Goal: Task Accomplishment & Management: Use online tool/utility

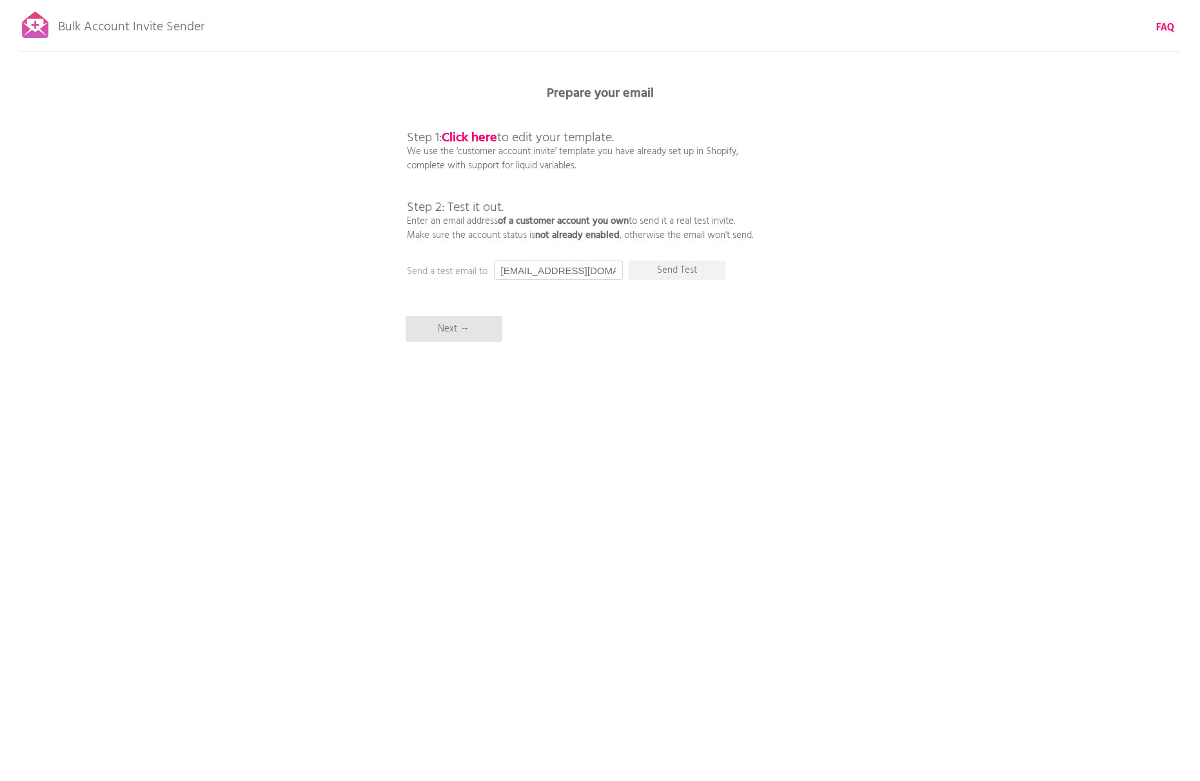
drag, startPoint x: 525, startPoint y: 270, endPoint x: 585, endPoint y: 264, distance: 59.6
click at [526, 269] on input "[EMAIL_ADDRESS][DOMAIN_NAME]" at bounding box center [558, 269] width 129 height 19
drag, startPoint x: 606, startPoint y: 271, endPoint x: 489, endPoint y: 260, distance: 117.3
click at [489, 260] on div "Bulk Account Invite Sender FAQ Synced all customers! Pause sending (This can ta…" at bounding box center [600, 225] width 1200 height 451
type input "iizuka@triarch.co.jp"
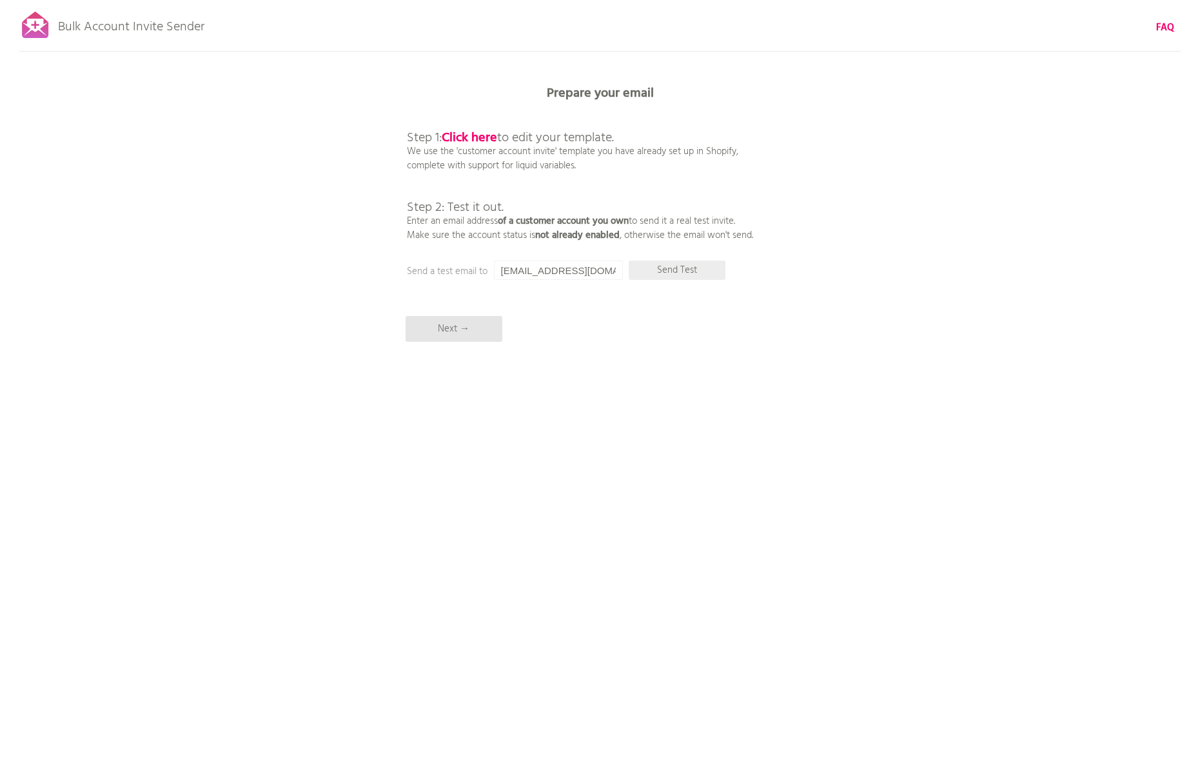
click at [696, 273] on p "Send Test" at bounding box center [677, 269] width 97 height 19
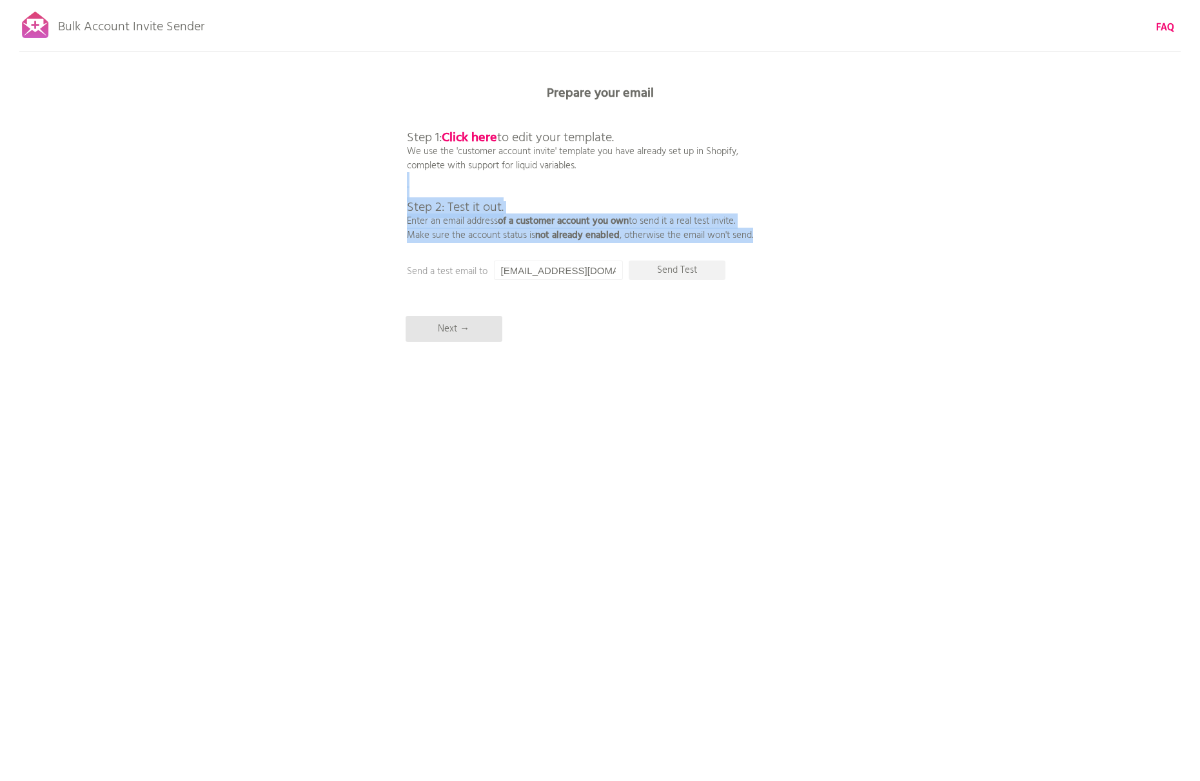
drag, startPoint x: 402, startPoint y: 199, endPoint x: 795, endPoint y: 239, distance: 395.3
click at [795, 239] on div "Bulk Account Invite Sender FAQ Synced all customers! Pause sending (This can ta…" at bounding box center [600, 225] width 1200 height 451
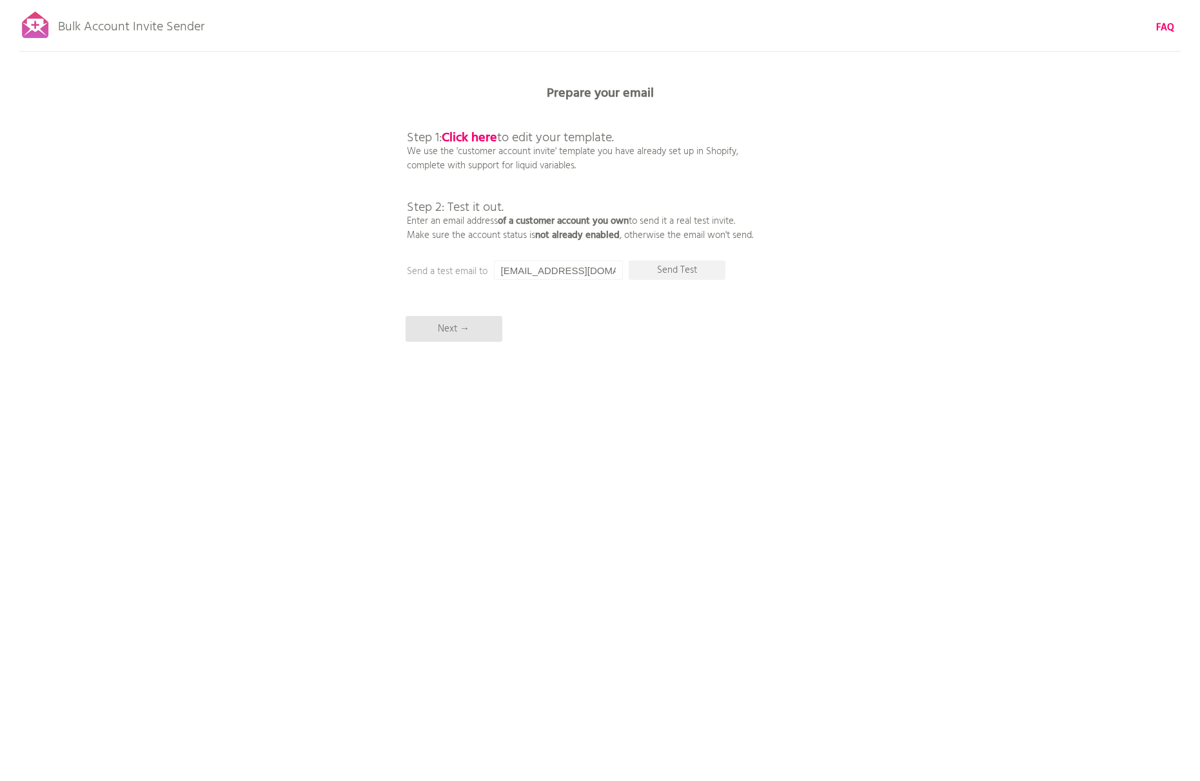
drag, startPoint x: 796, startPoint y: 239, endPoint x: 804, endPoint y: 238, distance: 8.4
click at [796, 239] on div "Bulk Account Invite Sender FAQ Synced all customers! Pause sending (This can ta…" at bounding box center [600, 225] width 1200 height 451
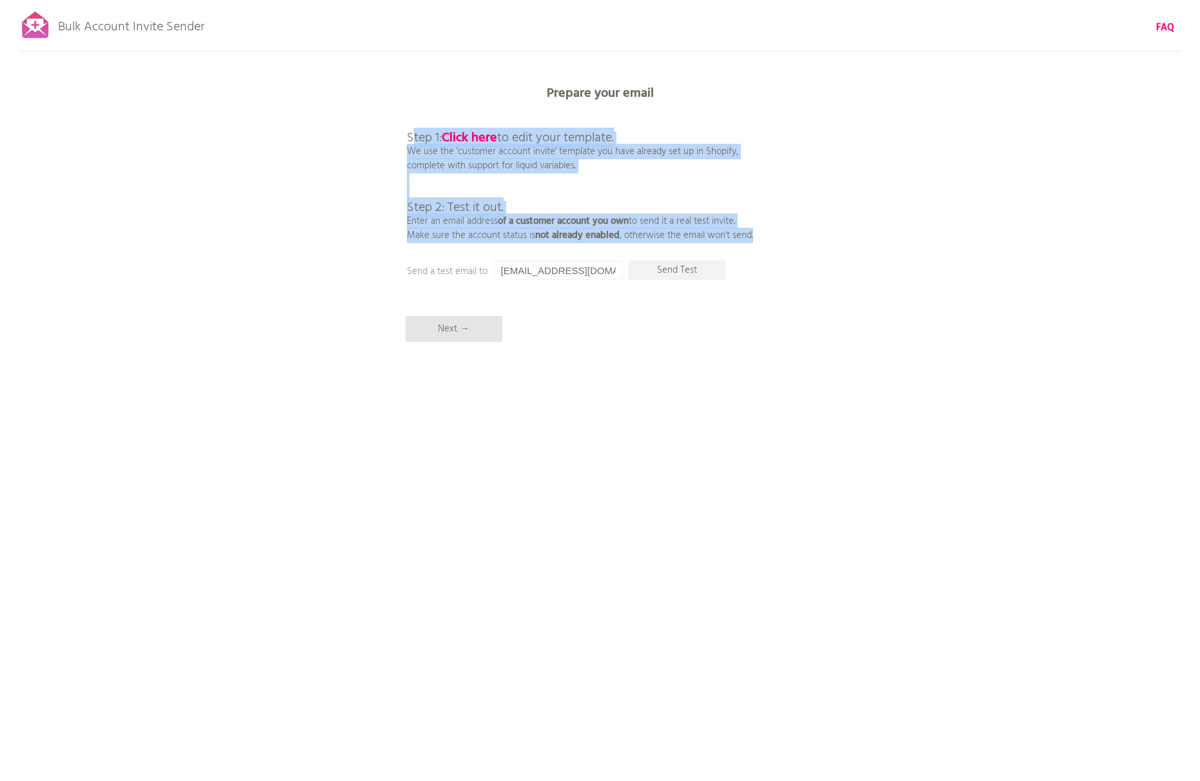
drag, startPoint x: 810, startPoint y: 235, endPoint x: 412, endPoint y: 142, distance: 408.5
click at [412, 142] on div "Bulk Account Invite Sender FAQ Synced all customers! Pause sending (This can ta…" at bounding box center [600, 225] width 1200 height 451
drag, startPoint x: 406, startPoint y: 139, endPoint x: 798, endPoint y: 236, distance: 403.9
click at [798, 236] on div "Bulk Account Invite Sender FAQ Synced all customers! Pause sending (This can ta…" at bounding box center [600, 225] width 1200 height 451
click at [794, 235] on div "Bulk Account Invite Sender FAQ Synced all customers! Pause sending (This can ta…" at bounding box center [600, 225] width 1200 height 451
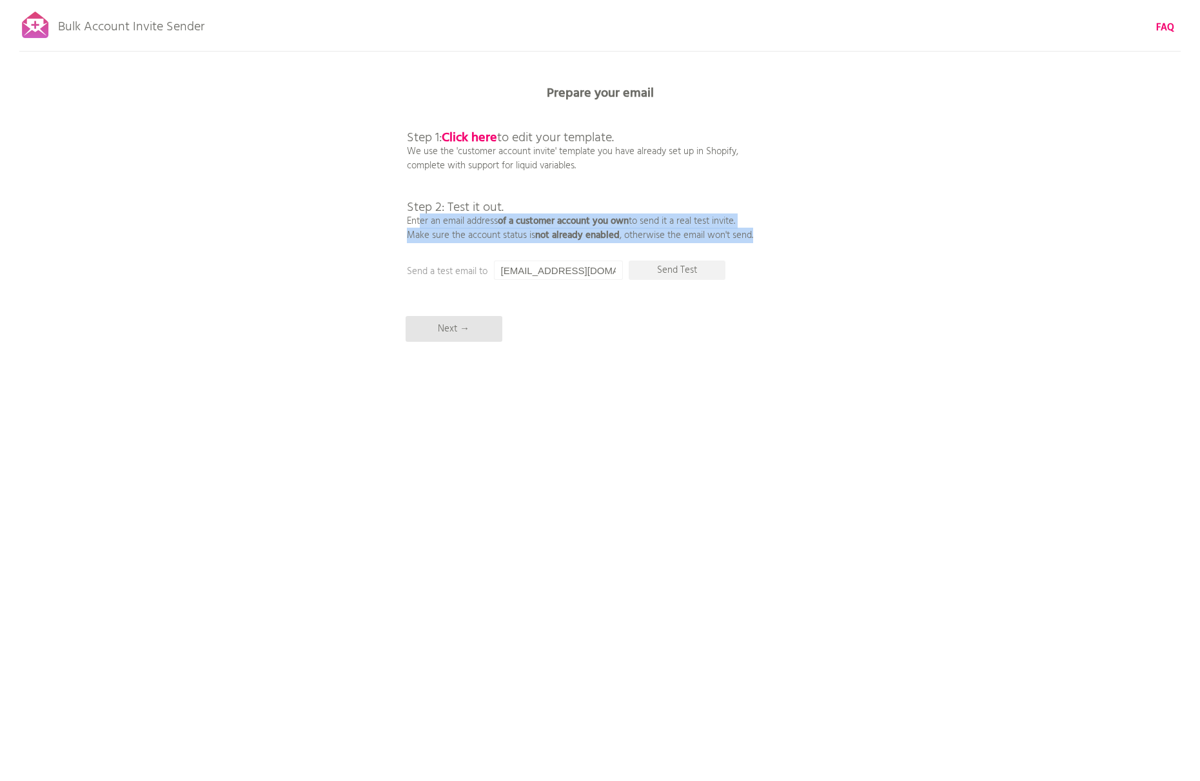
drag, startPoint x: 786, startPoint y: 233, endPoint x: 409, endPoint y: 220, distance: 376.8
click at [405, 214] on div "Bulk Account Invite Sender FAQ Synced all customers! Pause sending (This can ta…" at bounding box center [600, 225] width 1200 height 451
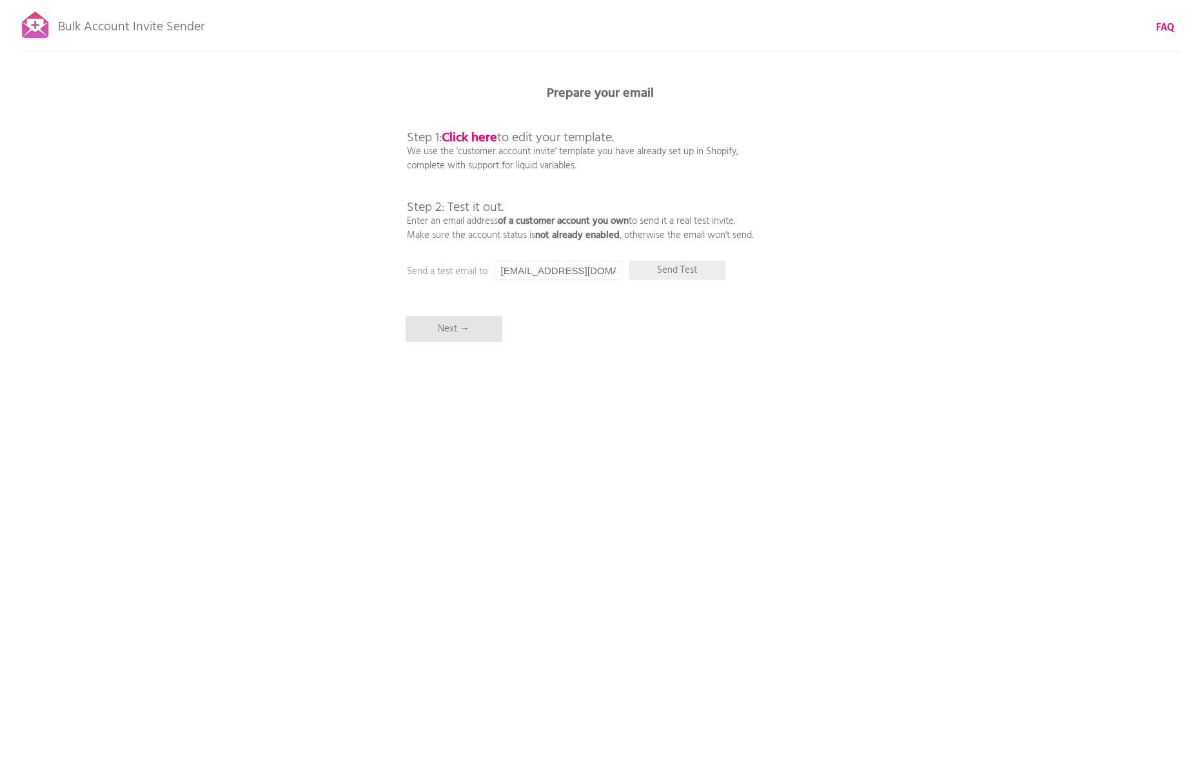
click at [696, 271] on p "Send Test" at bounding box center [677, 269] width 97 height 19
click at [851, 227] on div "Bulk Account Invite Sender FAQ Synced all customers! Pause sending (This can ta…" at bounding box center [600, 225] width 1200 height 451
click at [680, 272] on p "Send Test" at bounding box center [677, 269] width 97 height 19
click at [474, 132] on b "Click here" at bounding box center [469, 138] width 55 height 21
click at [482, 130] on b "Click here" at bounding box center [469, 138] width 55 height 21
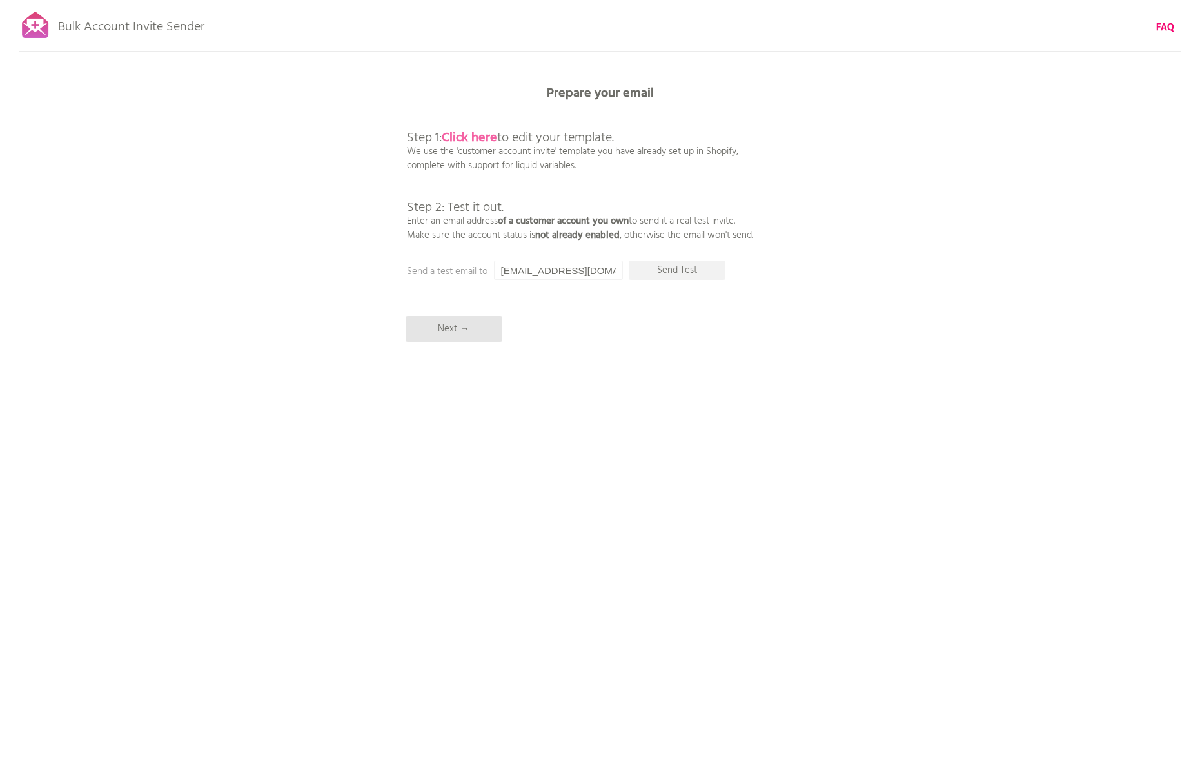
click at [488, 132] on b "Click here" at bounding box center [469, 138] width 55 height 21
drag, startPoint x: 248, startPoint y: 24, endPoint x: 59, endPoint y: 17, distance: 189.0
click at [59, 17] on div "Bulk Account Invite Sender FAQ Synced all customers! Pause sending (This can ta…" at bounding box center [600, 225] width 1200 height 451
copy div "Bulk Account Invite Sender FAQ Synced all customers! Pause sending (This can ta…"
click at [456, 326] on p "Next →" at bounding box center [454, 329] width 97 height 26
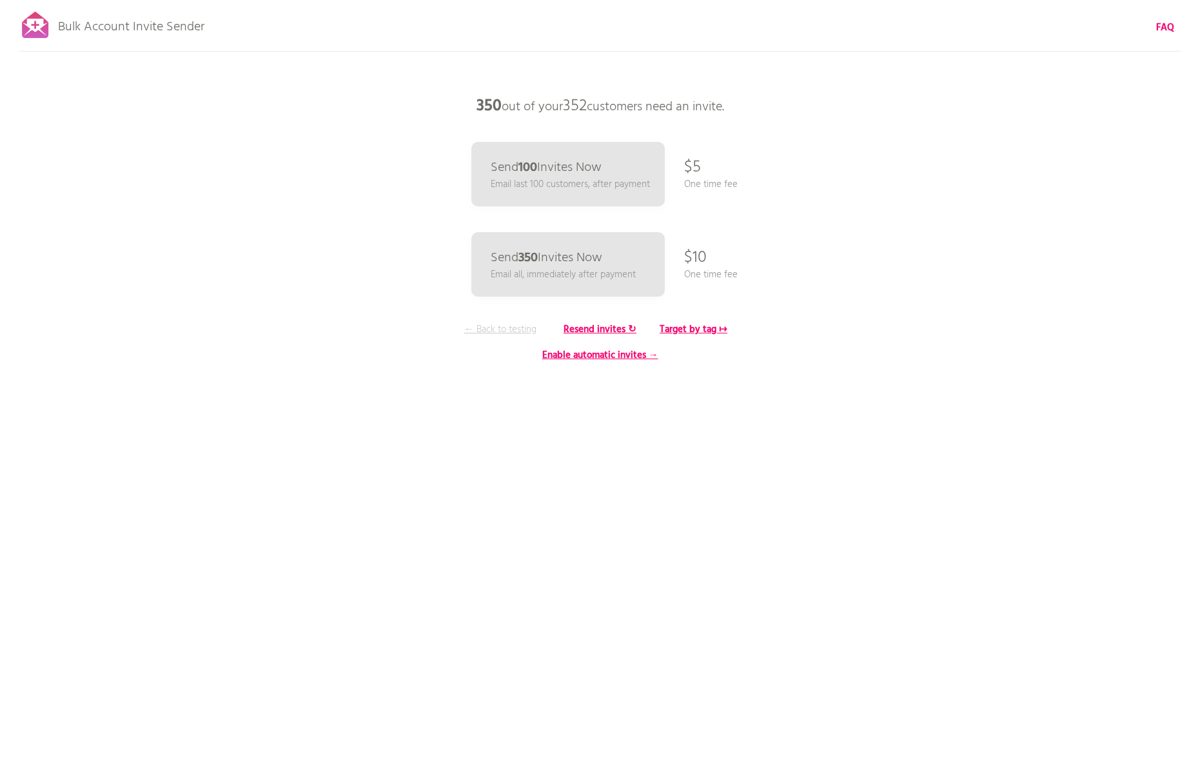
click at [507, 329] on p "← Back to testing" at bounding box center [500, 329] width 97 height 14
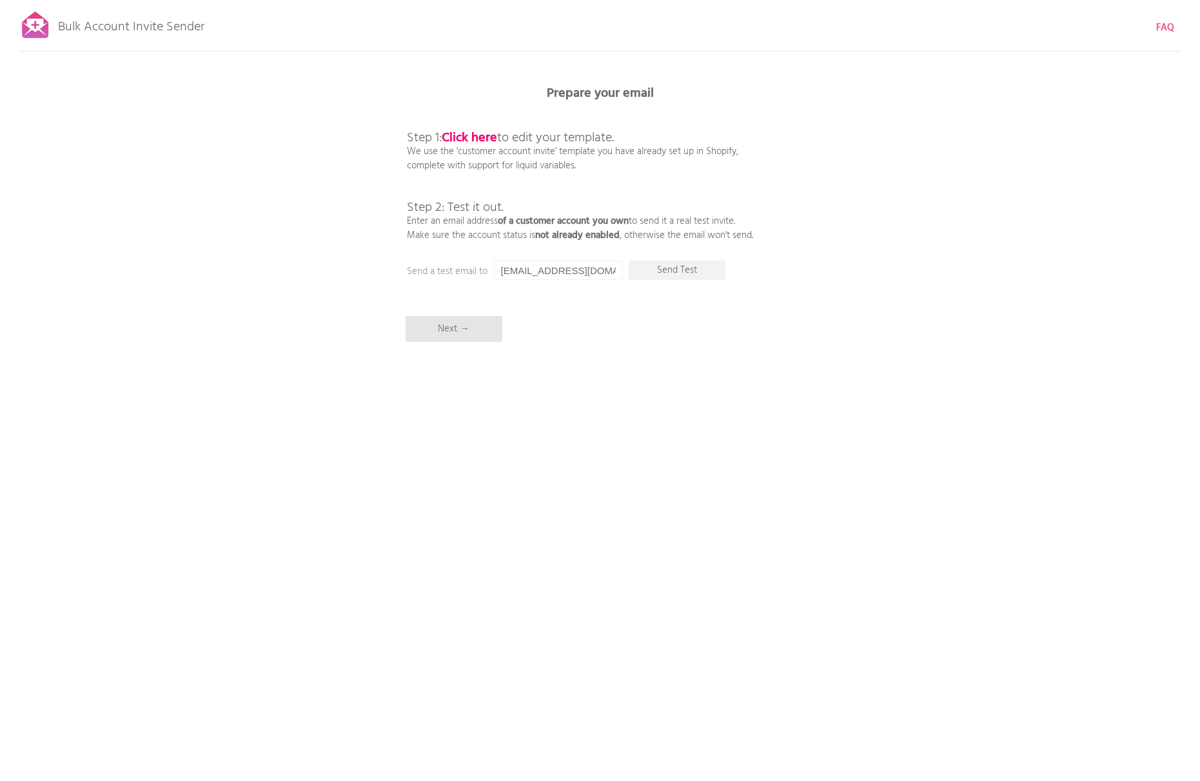
click at [1168, 28] on b "FAQ" at bounding box center [1165, 27] width 18 height 15
click at [477, 136] on b "Click here" at bounding box center [469, 138] width 55 height 21
drag, startPoint x: 223, startPoint y: 21, endPoint x: 117, endPoint y: 25, distance: 106.5
click at [106, 33] on div "Bulk Account Invite Sender FAQ Synced all customers! Pause sending (This can ta…" at bounding box center [600, 225] width 1200 height 451
click at [81, 29] on p "Bulk Account Invite Sender" at bounding box center [131, 24] width 146 height 32
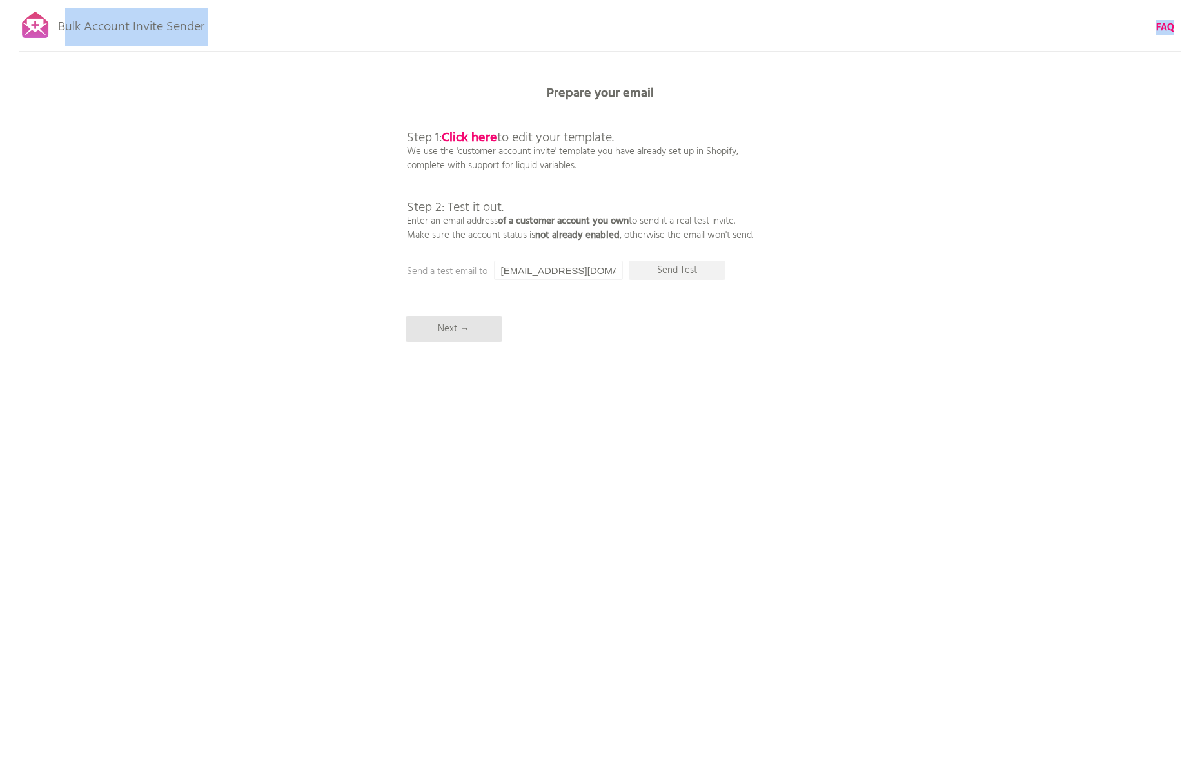
drag, startPoint x: 62, startPoint y: 26, endPoint x: 214, endPoint y: 26, distance: 152.2
click at [214, 26] on div "Bulk Account Invite Sender FAQ Synced all customers! Pause sending (This can ta…" at bounding box center [600, 225] width 1200 height 451
drag, startPoint x: 57, startPoint y: 27, endPoint x: 237, endPoint y: 22, distance: 180.0
click at [237, 22] on div "Bulk Account Invite Sender FAQ Synced all customers! Pause sending (This can ta…" at bounding box center [600, 225] width 1200 height 451
drag, startPoint x: 59, startPoint y: 23, endPoint x: 203, endPoint y: 27, distance: 144.5
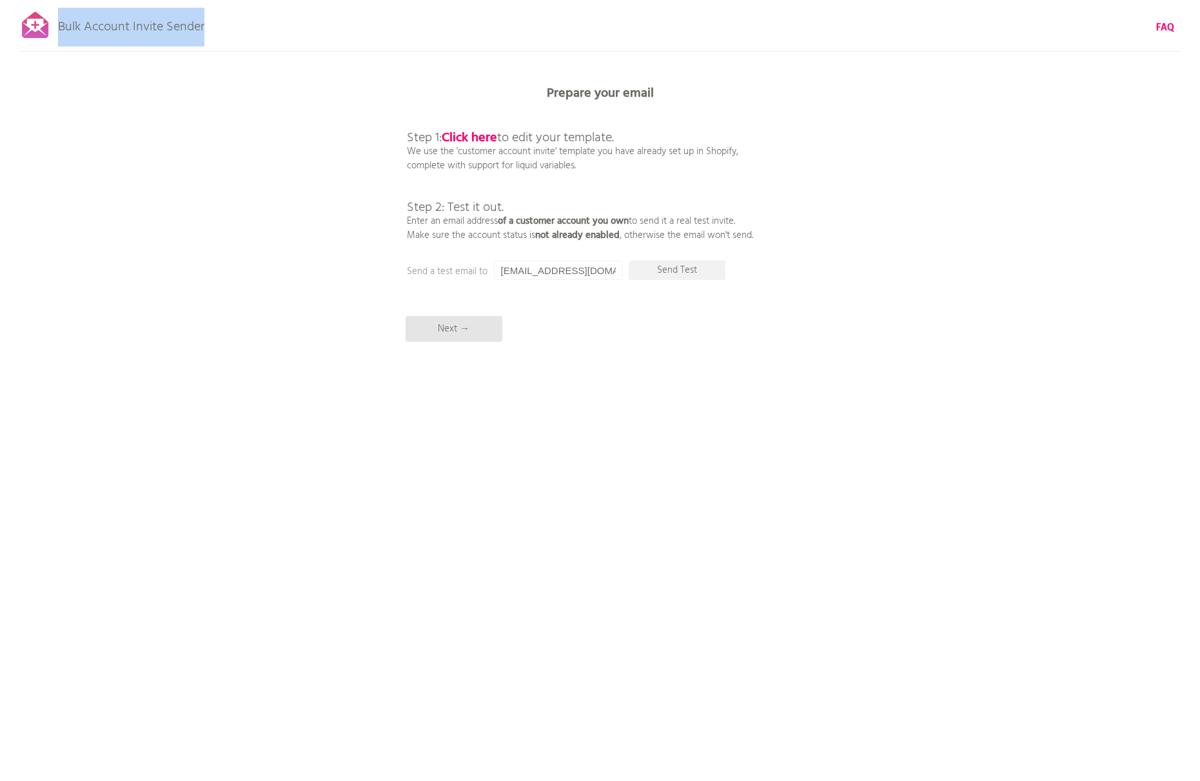
click at [203, 27] on p "Bulk Account Invite Sender" at bounding box center [131, 24] width 146 height 32
copy p "Bulk Account Invite Sender"
click at [743, 157] on p "Step 1: Click here to edit your template. We use the 'customer account invite' …" at bounding box center [580, 172] width 346 height 139
click at [672, 267] on p "Send Test" at bounding box center [677, 269] width 97 height 19
click at [694, 274] on p "Send Test" at bounding box center [677, 269] width 97 height 19
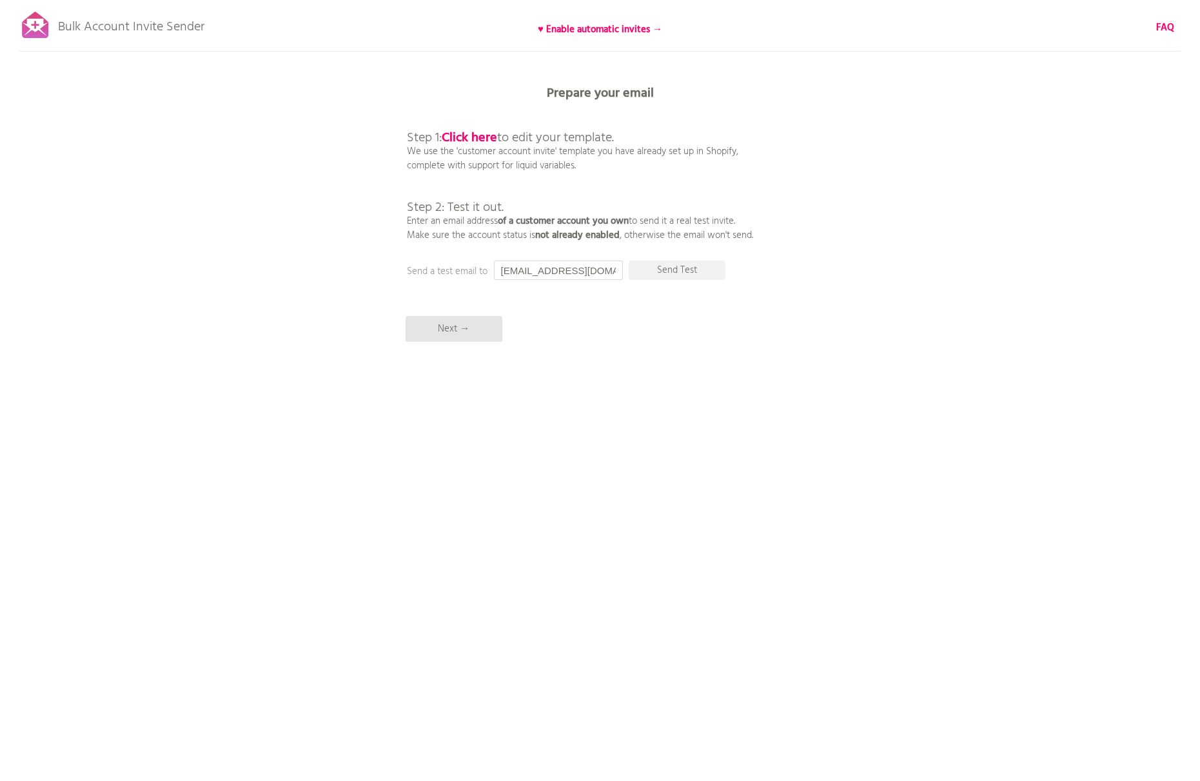
drag, startPoint x: 540, startPoint y: 269, endPoint x: 466, endPoint y: 263, distance: 74.4
click at [466, 0] on div "Prepare your email Step 1: Click here to edit your template. We use the 'custom…" at bounding box center [600, 0] width 1200 height 0
click at [693, 269] on p "Send Test" at bounding box center [677, 269] width 97 height 19
